Goal: Transaction & Acquisition: Book appointment/travel/reservation

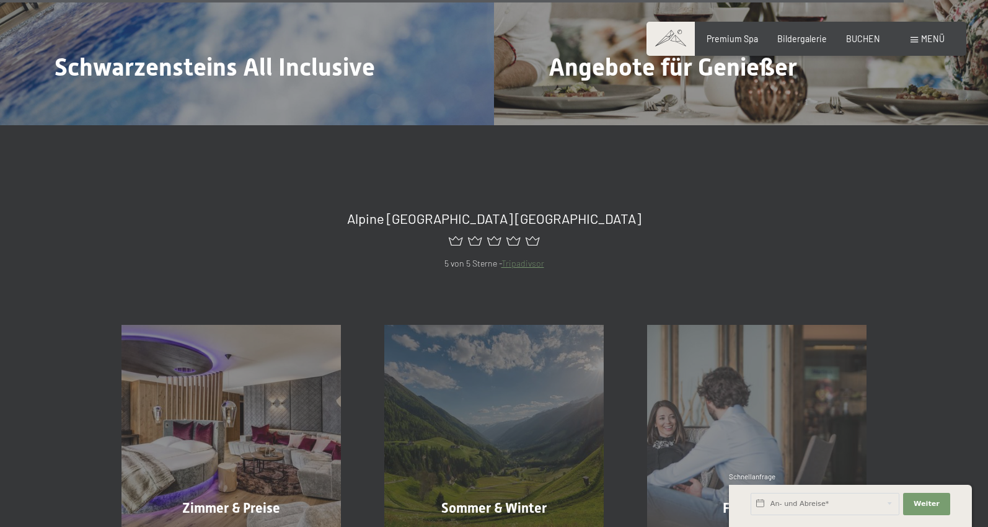
scroll to position [4926, 0]
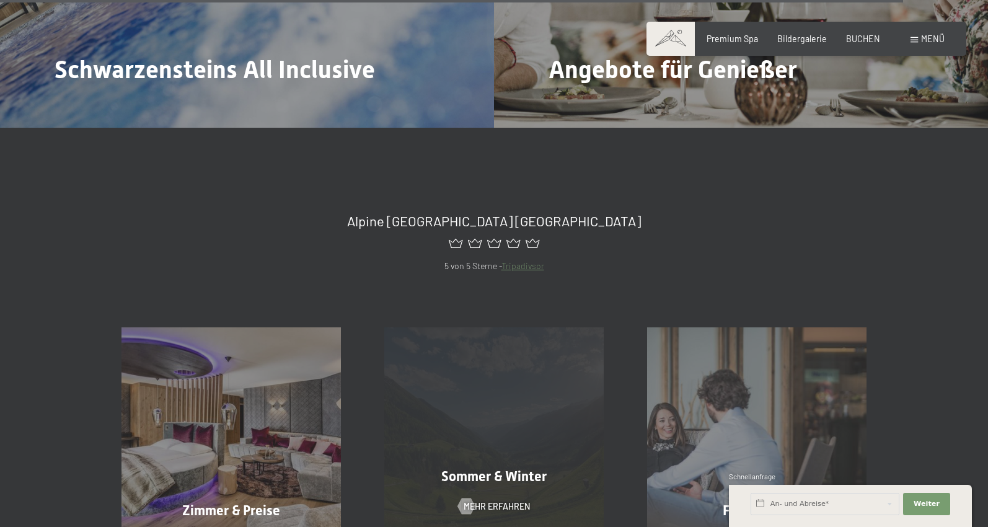
click at [500, 339] on div "Sommer & Winter Mehr erfahren" at bounding box center [493, 436] width 263 height 219
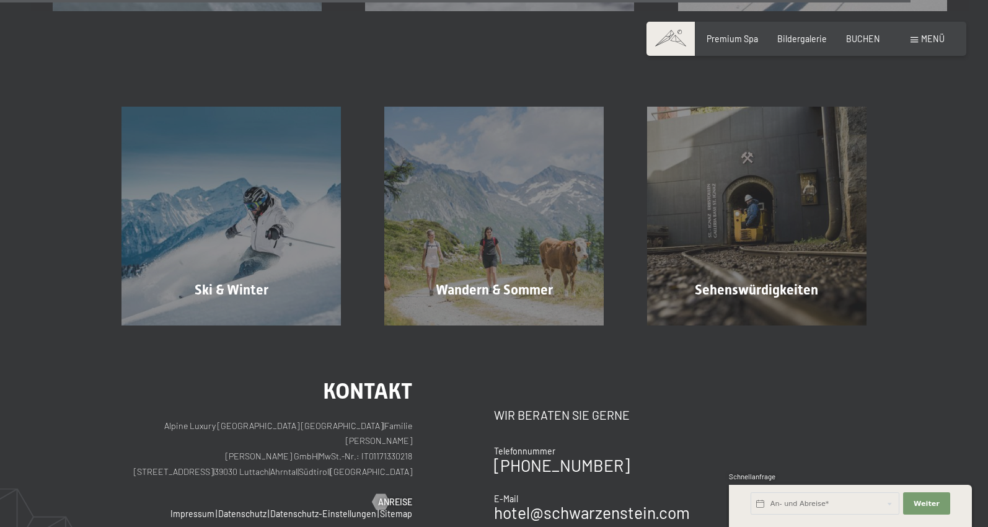
scroll to position [3637, 0]
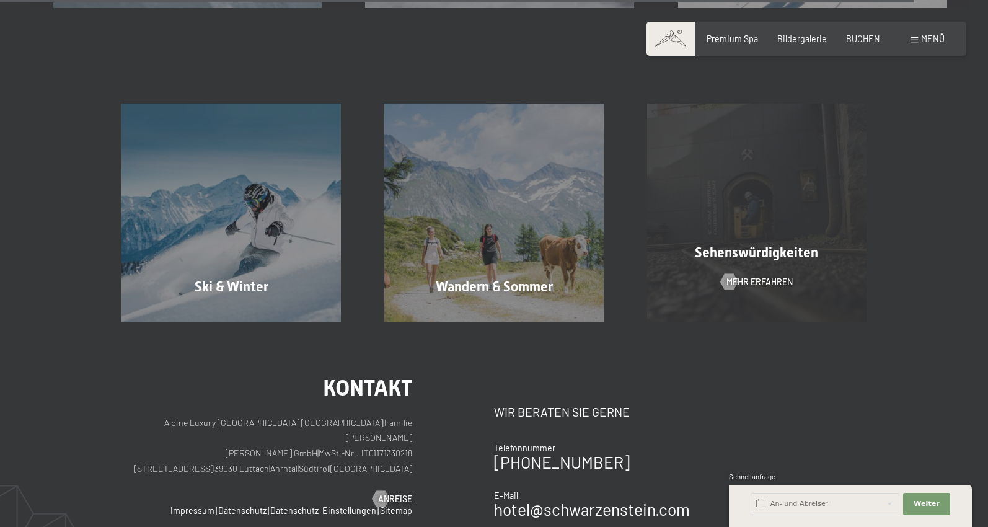
click at [765, 260] on div "Sehenswürdigkeiten Mehr erfahren" at bounding box center [756, 212] width 263 height 219
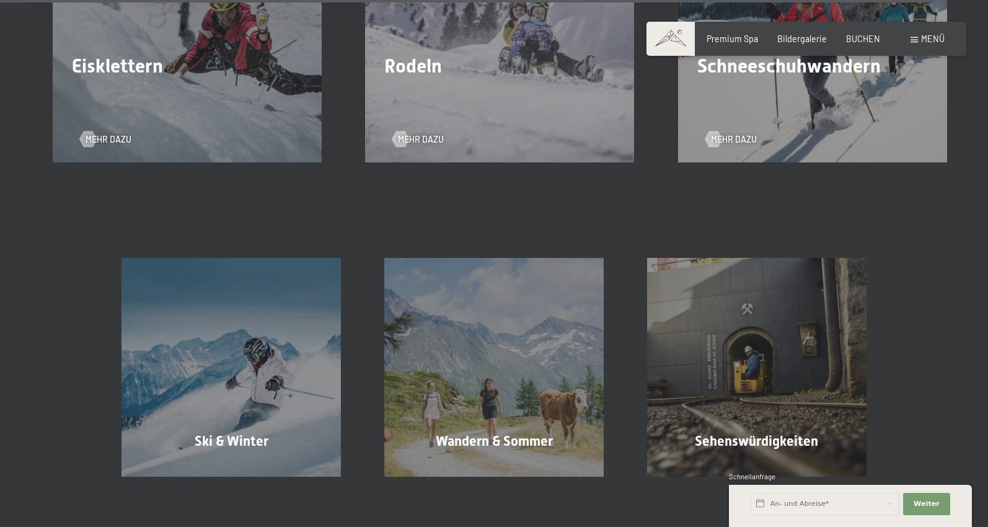
scroll to position [3239, 0]
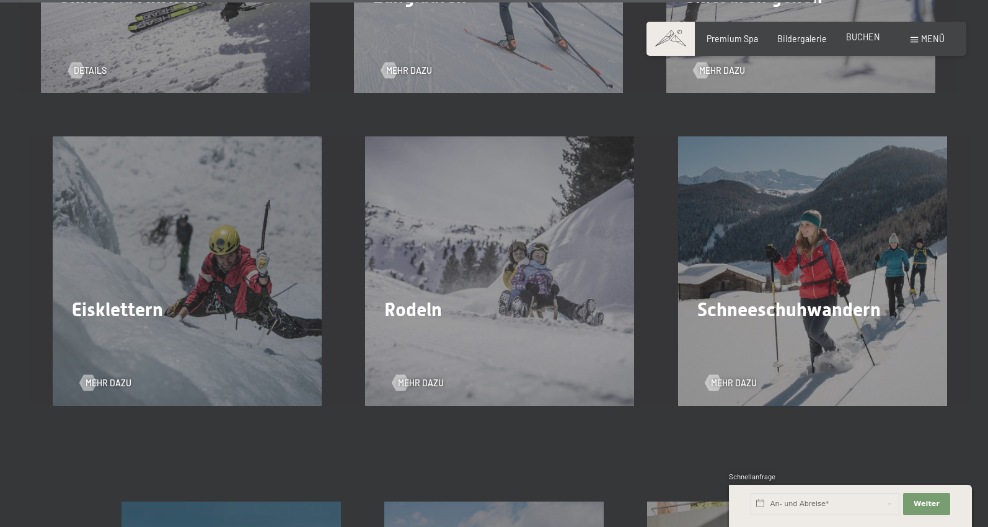
click at [856, 38] on span "BUCHEN" at bounding box center [863, 37] width 34 height 11
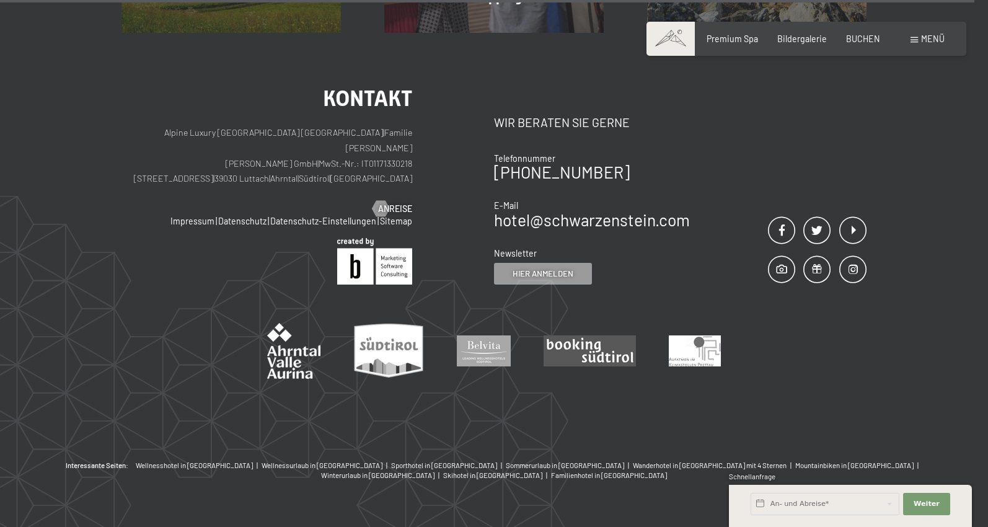
scroll to position [2155, 0]
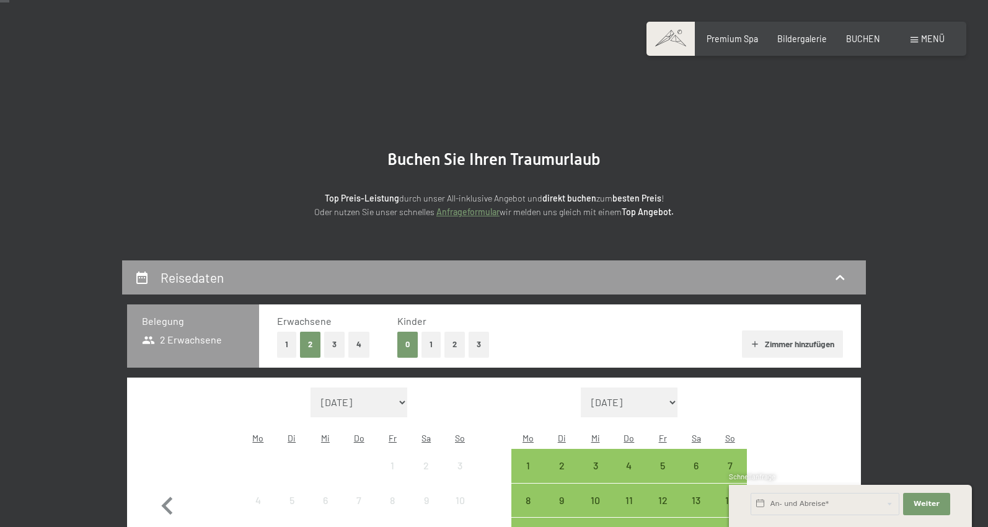
scroll to position [203, 0]
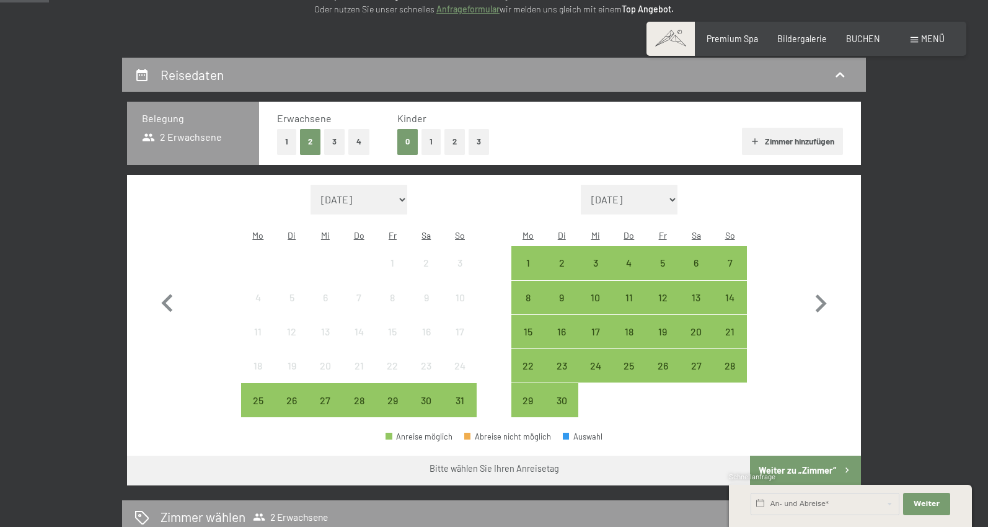
click at [462, 138] on button "2" at bounding box center [454, 141] width 20 height 25
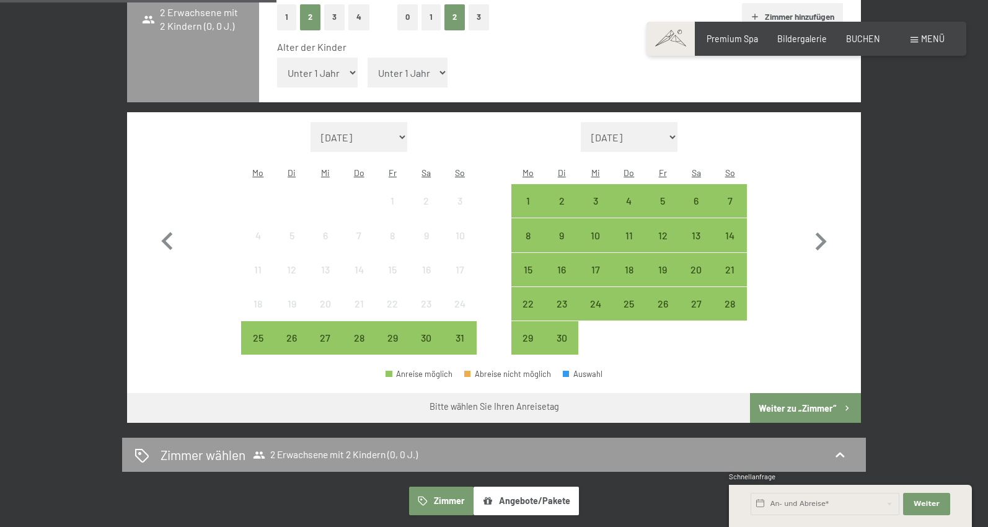
scroll to position [431, 0]
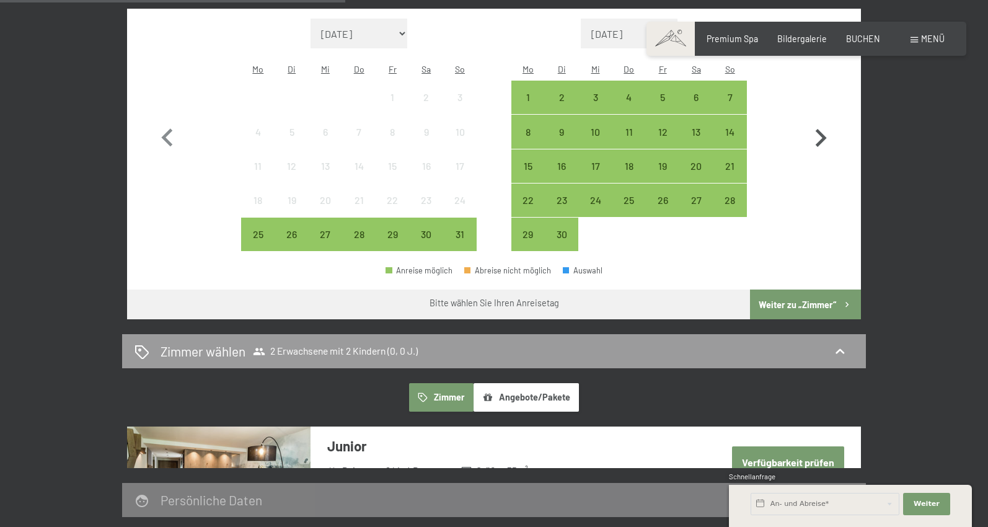
click at [829, 120] on icon "button" at bounding box center [820, 138] width 36 height 36
select select "[DATE]"
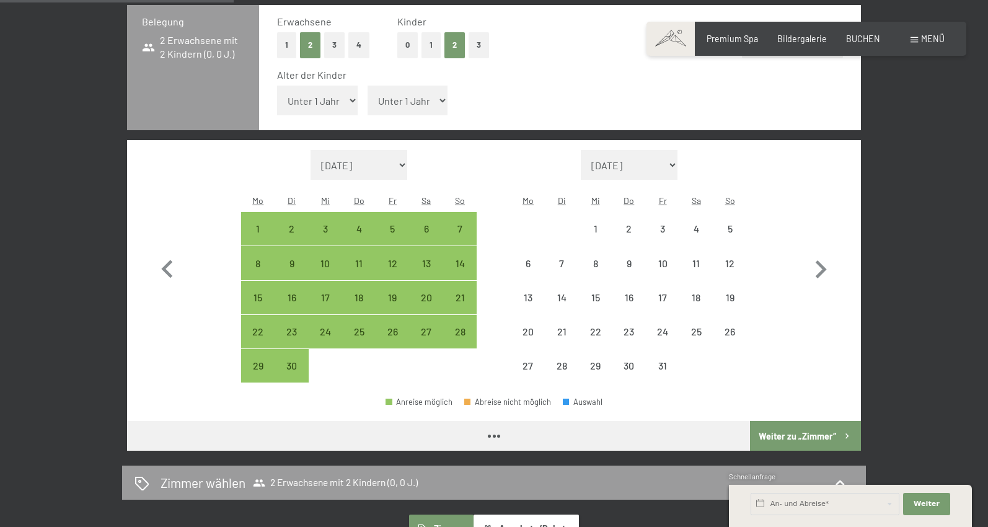
scroll to position [292, 0]
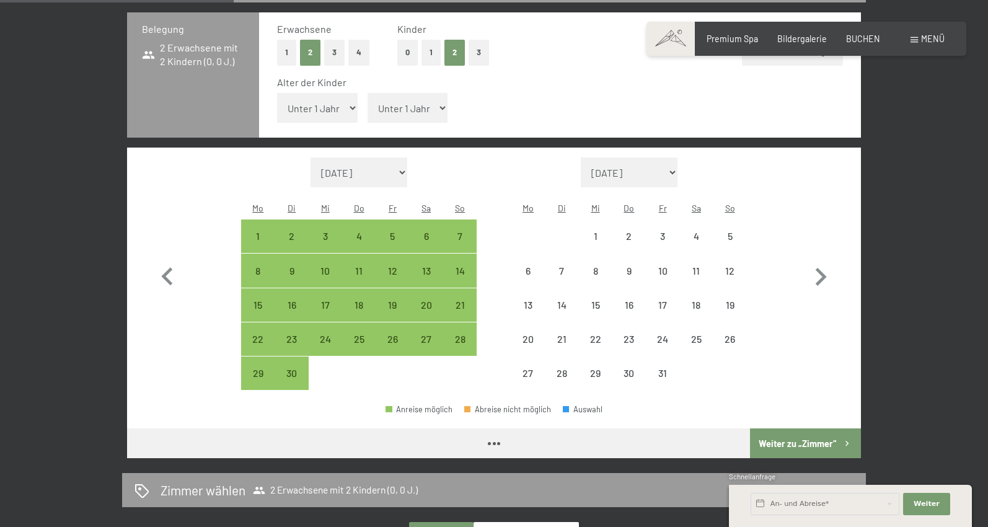
select select "[DATE]"
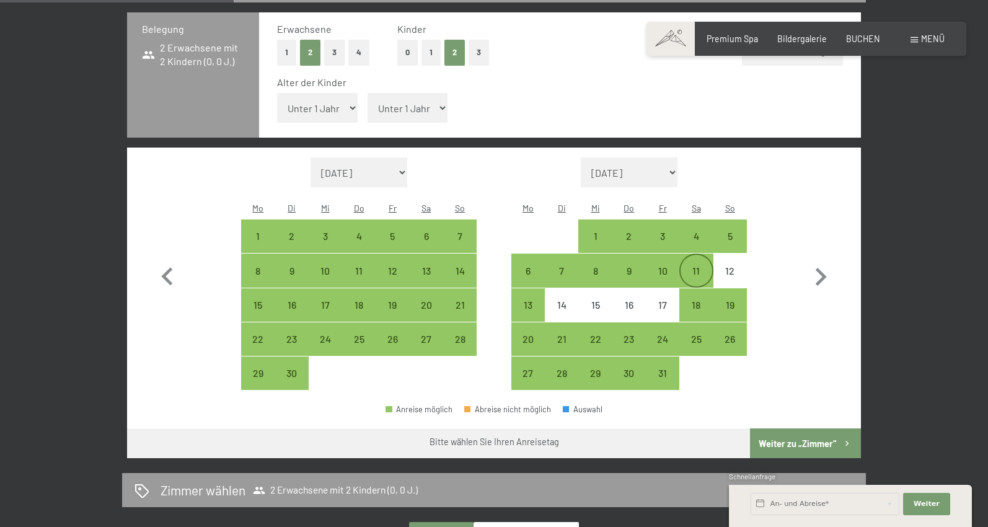
click at [698, 266] on div "11" at bounding box center [695, 281] width 31 height 31
select select "[DATE]"
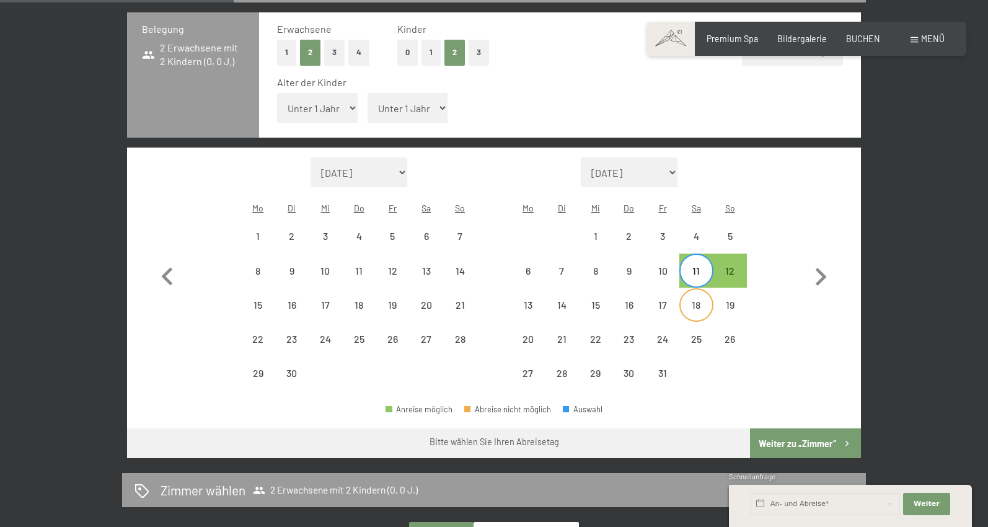
click at [711, 300] on div "18" at bounding box center [695, 315] width 31 height 31
select select "[DATE]"
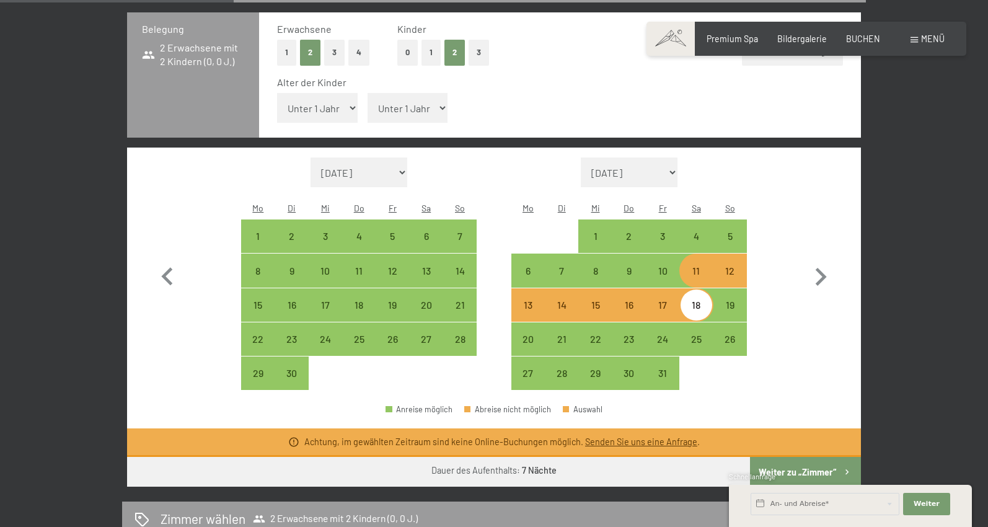
click at [688, 266] on div "11" at bounding box center [695, 281] width 31 height 31
select select "[DATE]"
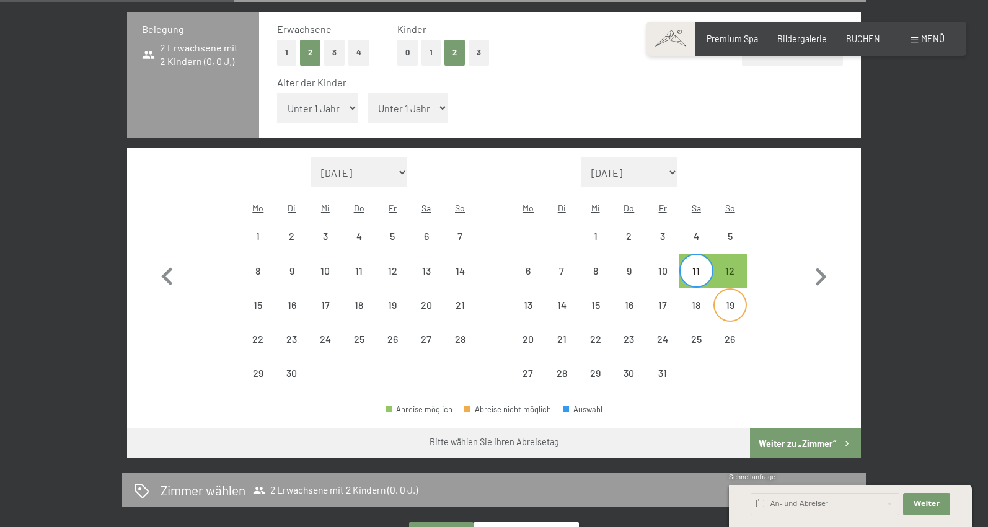
click at [729, 300] on div "19" at bounding box center [729, 315] width 31 height 31
select select "[DATE]"
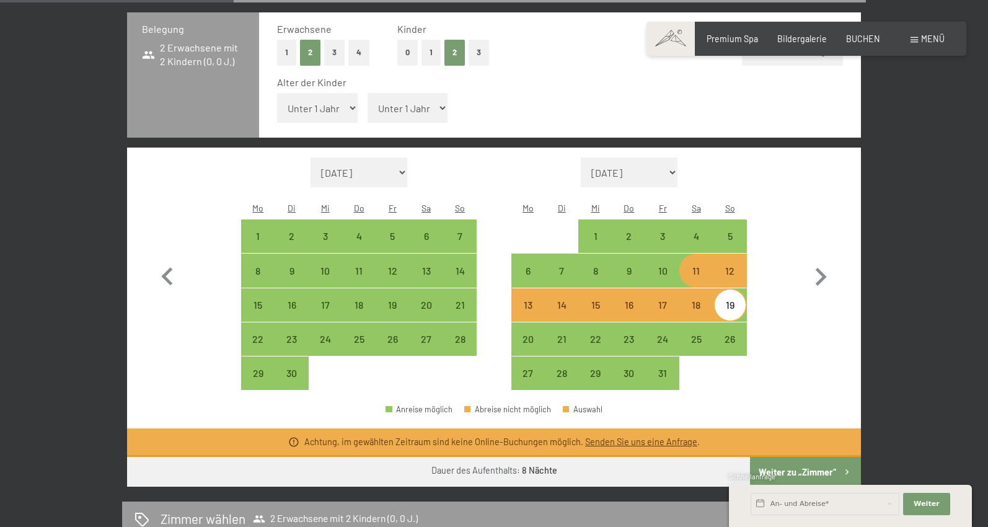
click at [729, 300] on div "19" at bounding box center [729, 315] width 31 height 31
select select "[DATE]"
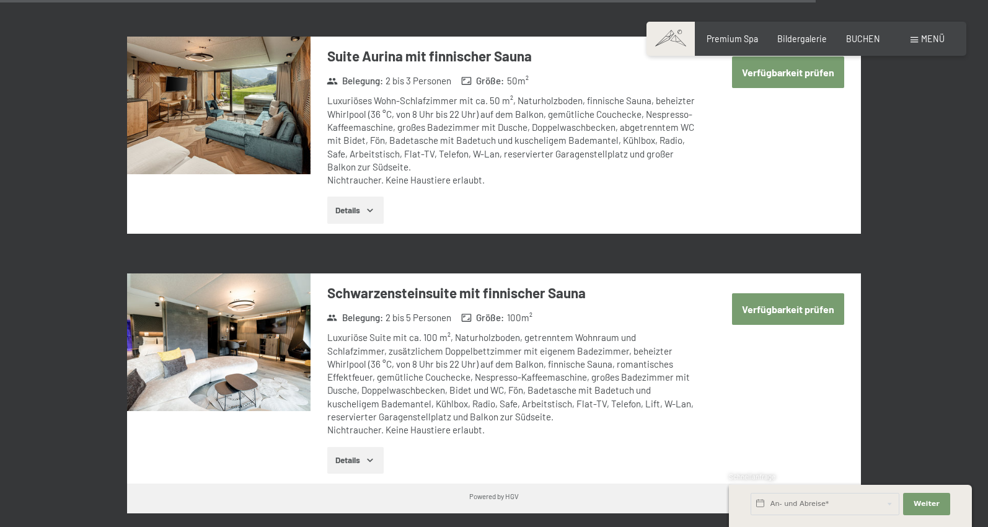
scroll to position [3422, 0]
